Goal: Task Accomplishment & Management: Manage account settings

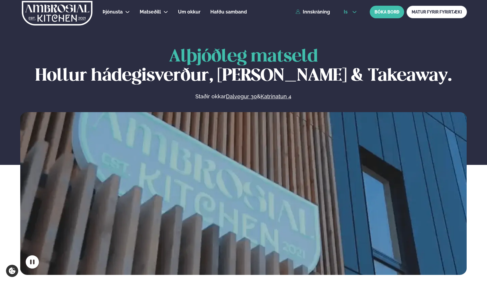
click at [345, 13] on span "is" at bounding box center [347, 12] width 6 height 5
click at [349, 23] on link "en" at bounding box center [350, 23] width 22 height 12
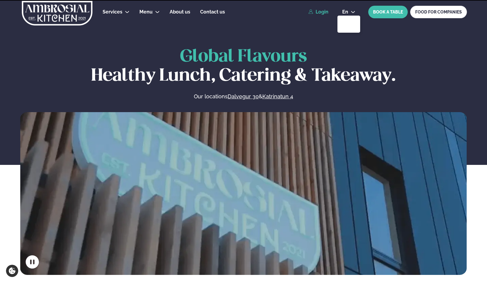
click at [318, 12] on link "Login" at bounding box center [319, 11] width 20 height 5
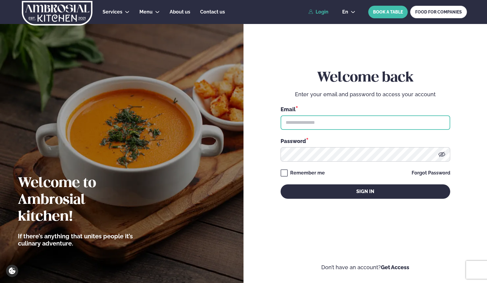
type input "**********"
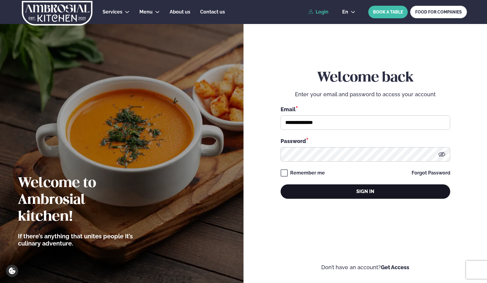
click at [332, 187] on button "Sign in" at bounding box center [366, 191] width 170 height 14
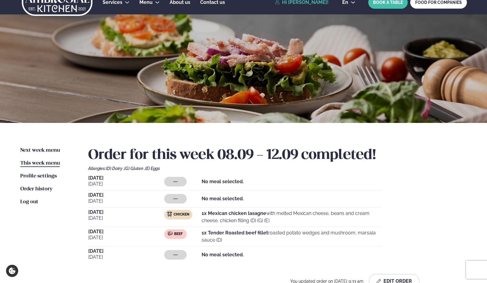
scroll to position [90, 0]
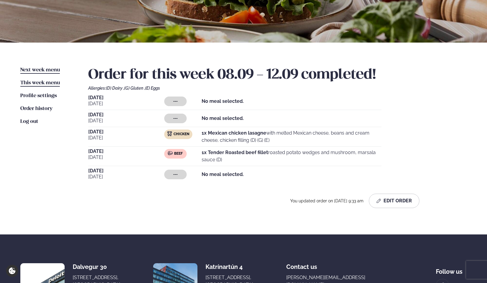
click at [44, 70] on span "Next week menu" at bounding box center [40, 69] width 40 height 5
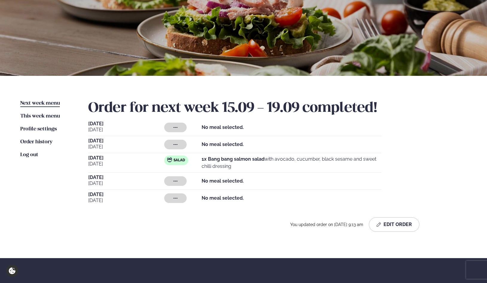
scroll to position [60, 0]
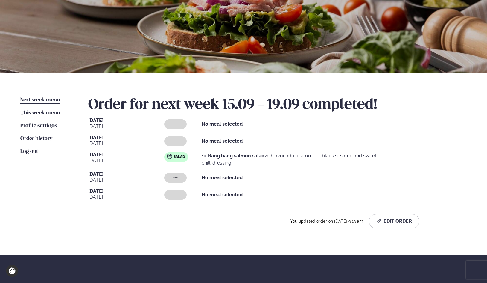
click at [90, 139] on span "[DATE]" at bounding box center [126, 137] width 76 height 5
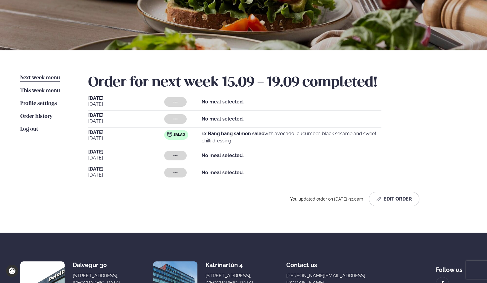
scroll to position [90, 0]
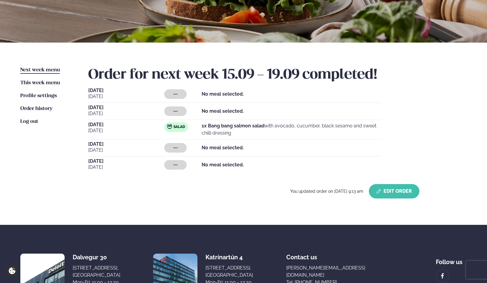
click at [395, 194] on button "Edit Order" at bounding box center [394, 191] width 51 height 14
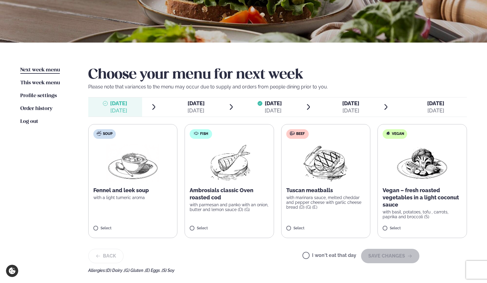
click at [201, 105] on span "[DATE]" at bounding box center [196, 103] width 17 height 6
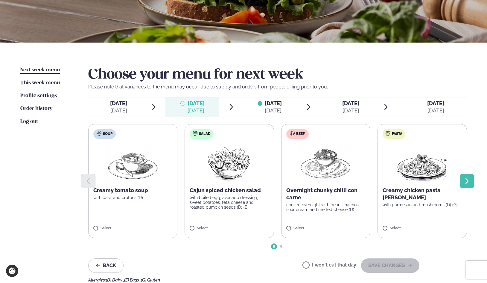
click at [467, 181] on icon "Next slide" at bounding box center [467, 180] width 7 height 7
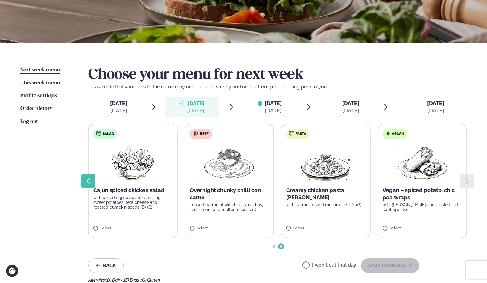
click at [89, 180] on icon "Previous slide" at bounding box center [88, 180] width 7 height 7
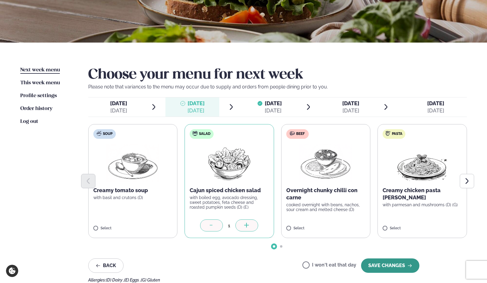
click at [390, 263] on button "SAVE CHANGES" at bounding box center [390, 265] width 58 height 14
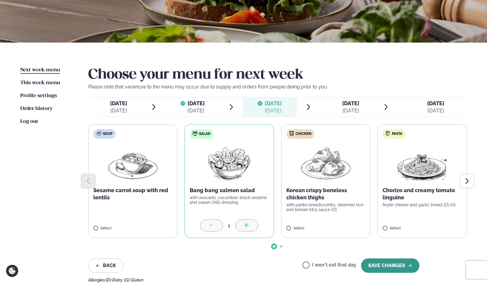
click at [392, 264] on button "SAVE CHANGES" at bounding box center [390, 265] width 58 height 14
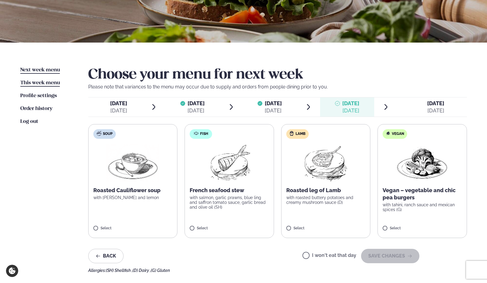
click at [51, 84] on span "This week menu" at bounding box center [40, 82] width 40 height 5
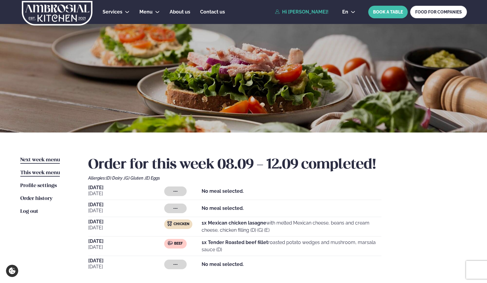
click at [50, 160] on span "Next week menu" at bounding box center [40, 159] width 40 height 5
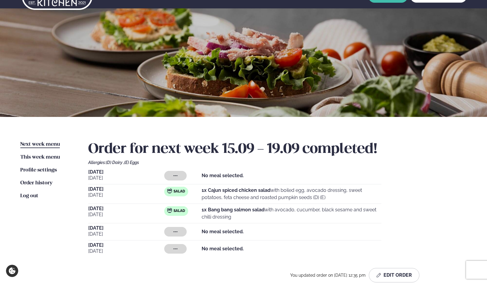
scroll to position [30, 0]
